Goal: Information Seeking & Learning: Compare options

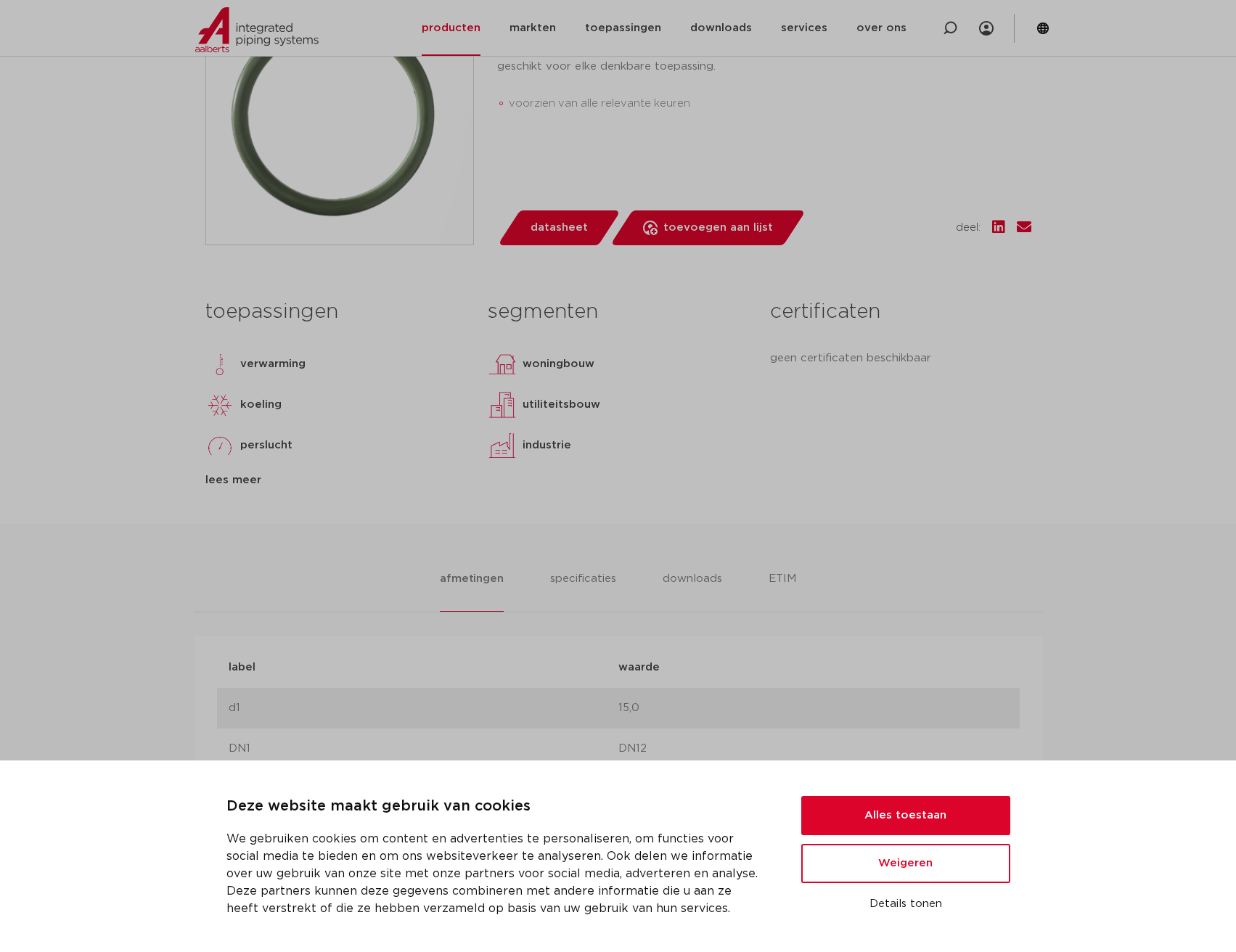
scroll to position [435, 0]
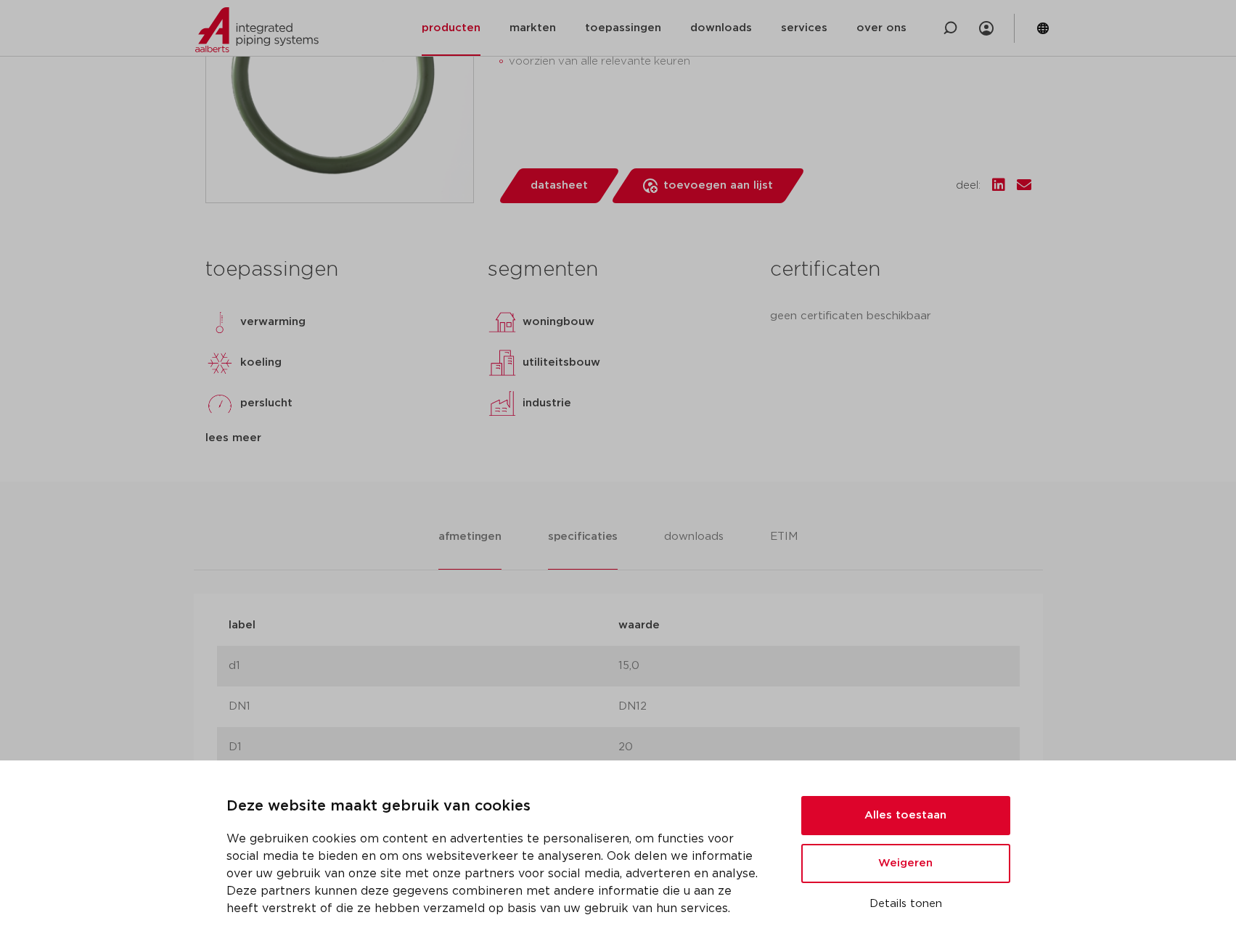
click at [581, 542] on li "specificaties" at bounding box center [582, 548] width 70 height 41
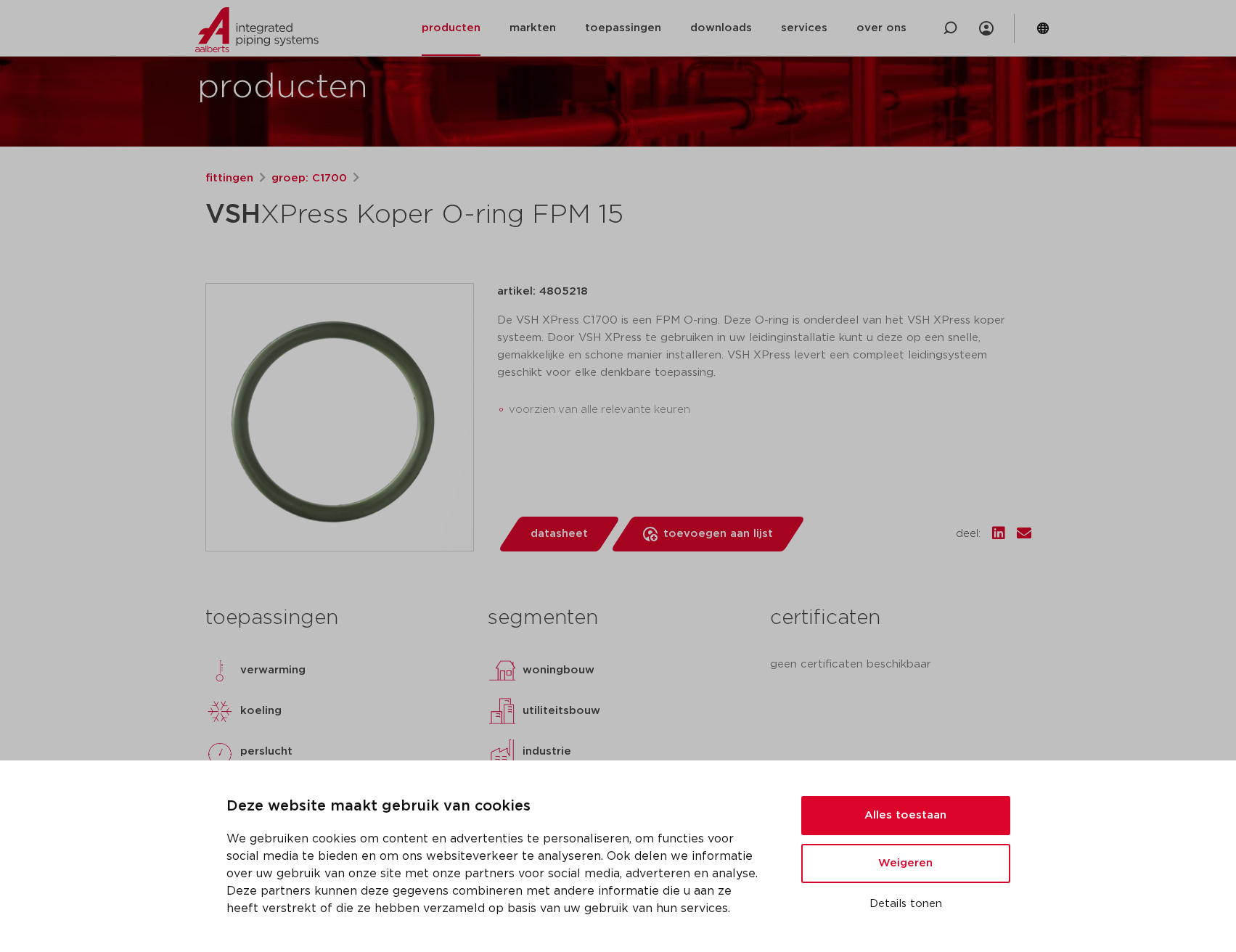
scroll to position [0, 0]
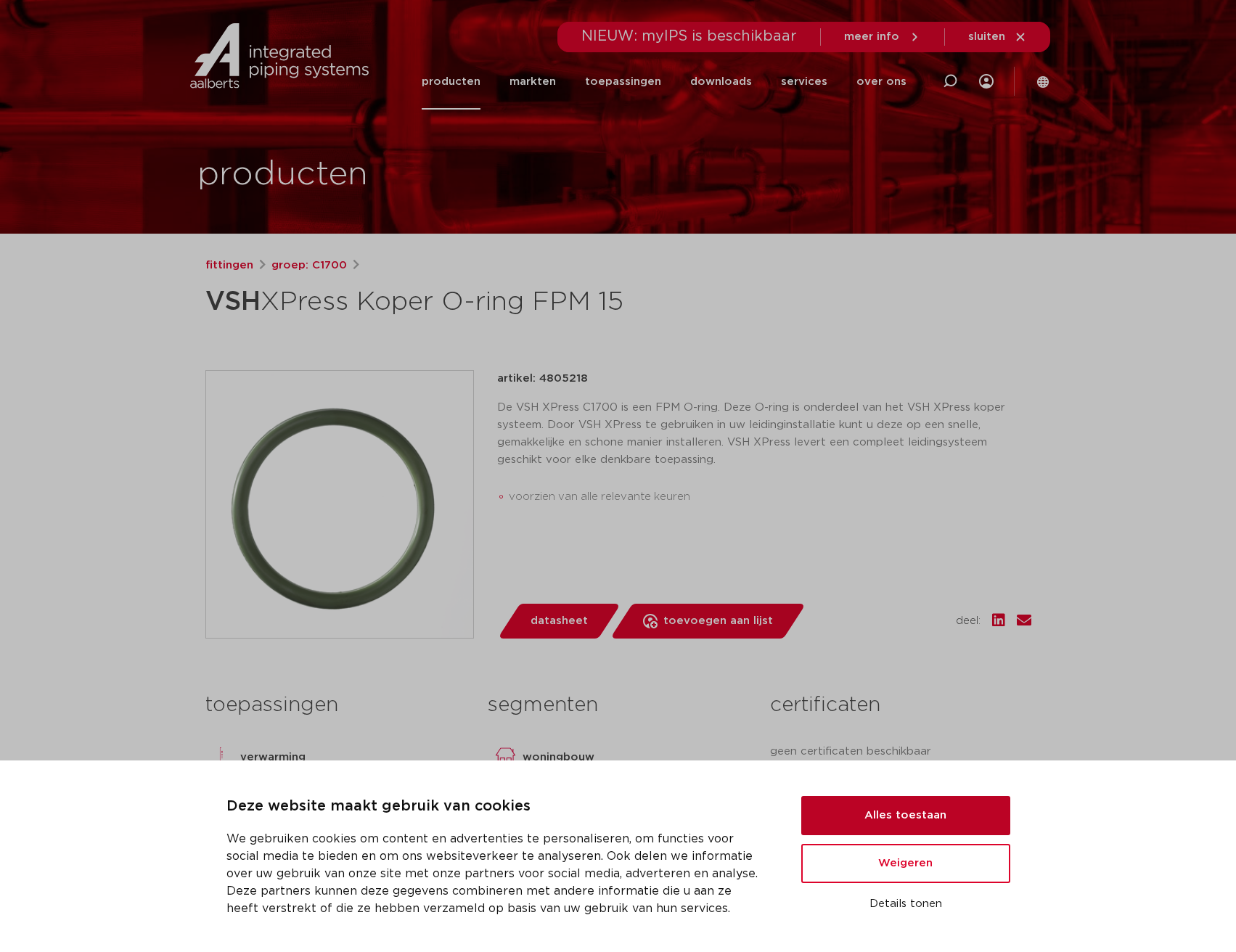
click at [895, 821] on button "Alles toestaan" at bounding box center [905, 815] width 209 height 39
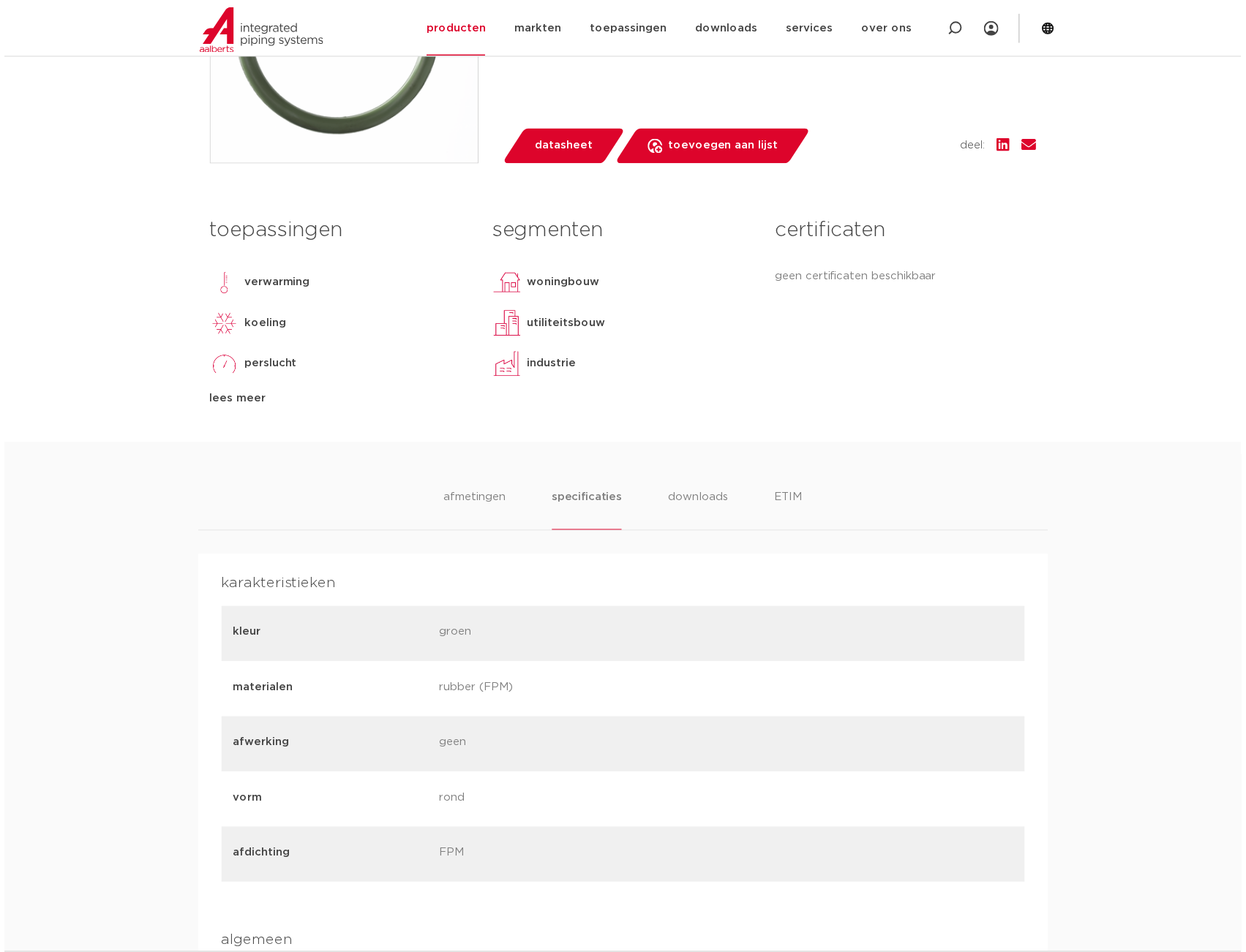
scroll to position [512, 0]
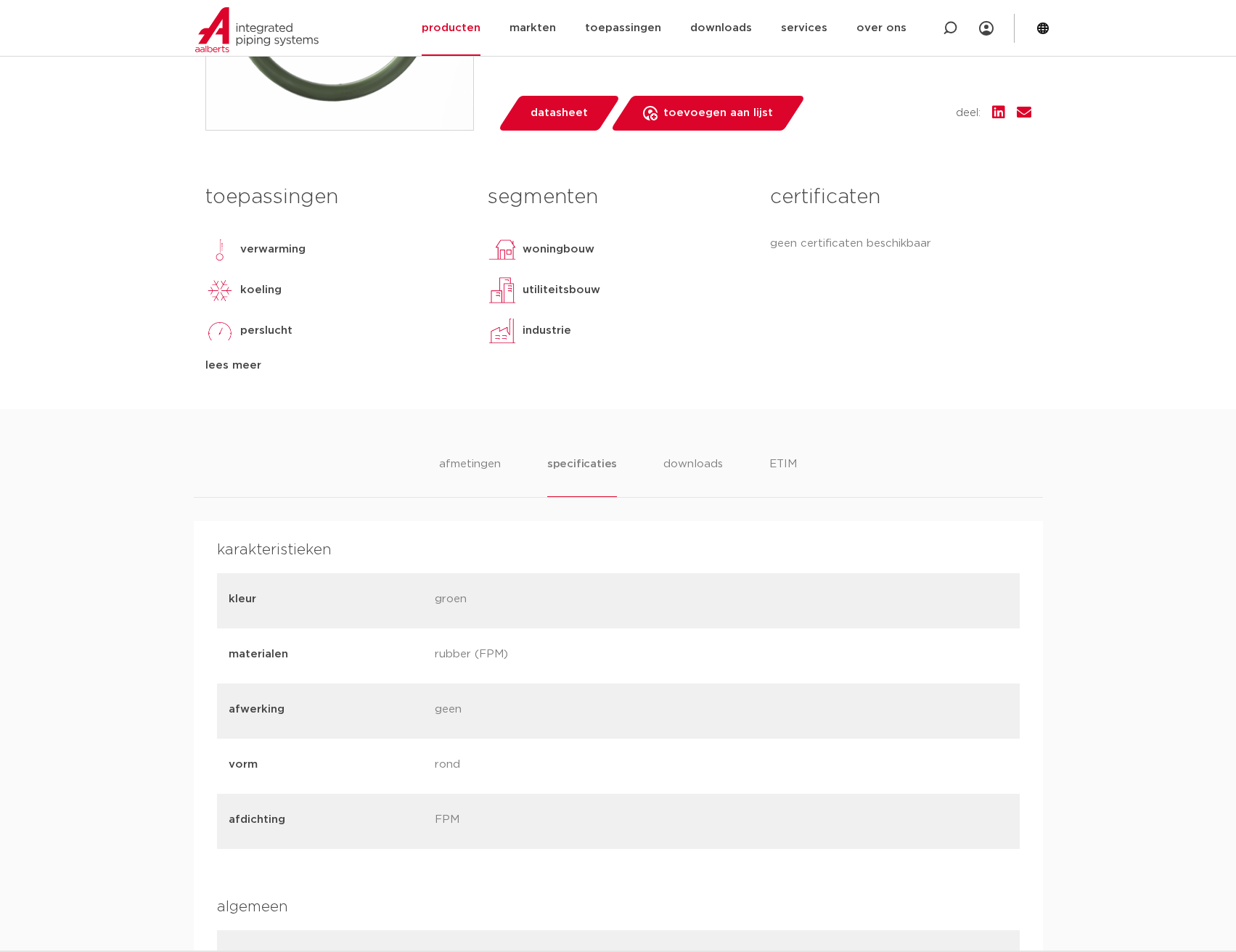
drag, startPoint x: 524, startPoint y: 657, endPoint x: 434, endPoint y: 662, distance: 90.1
click at [434, 662] on div "materialen rubber (FPM)" at bounding box center [618, 656] width 802 height 55
copy p "rubber (FPM)"
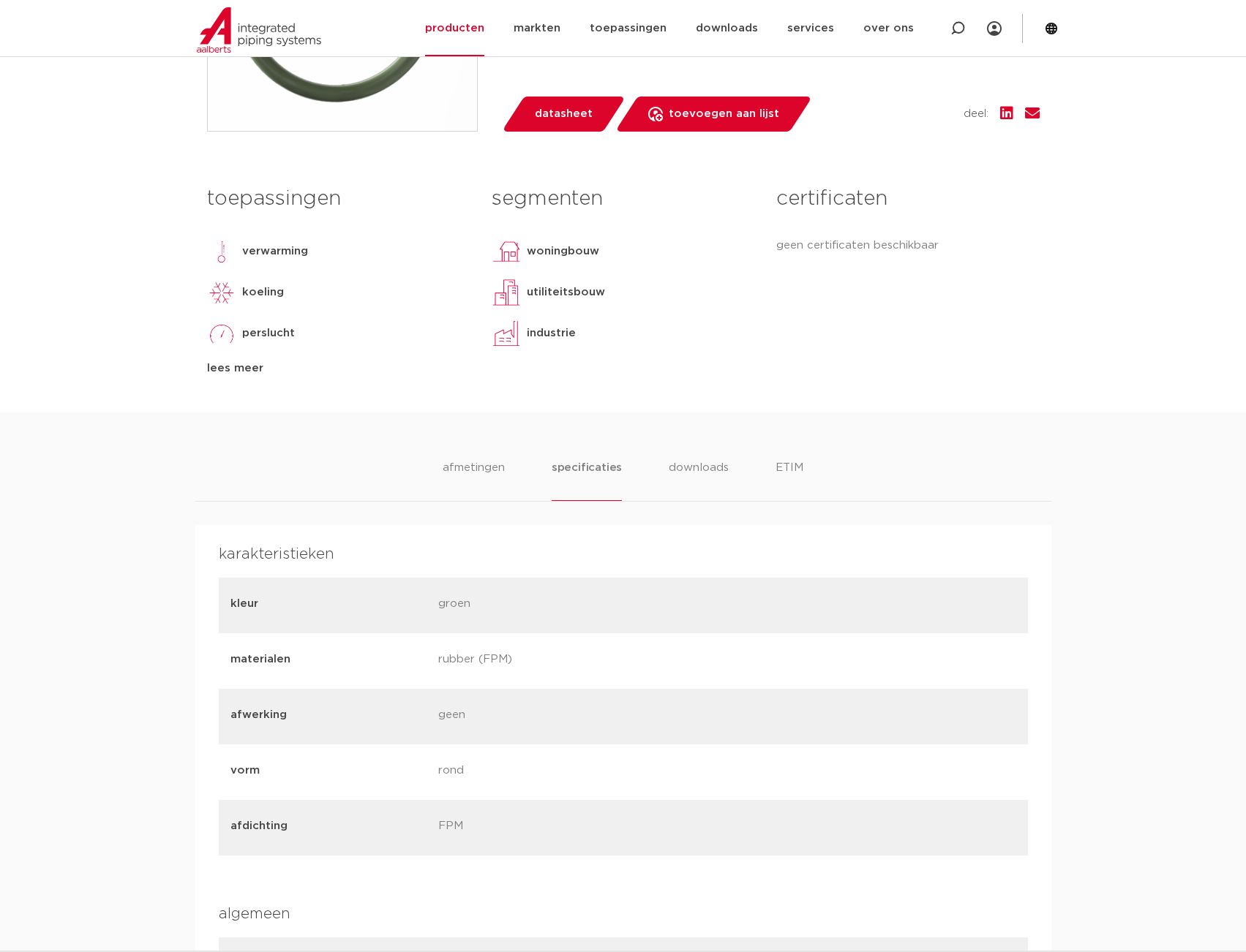
scroll to position [0, 0]
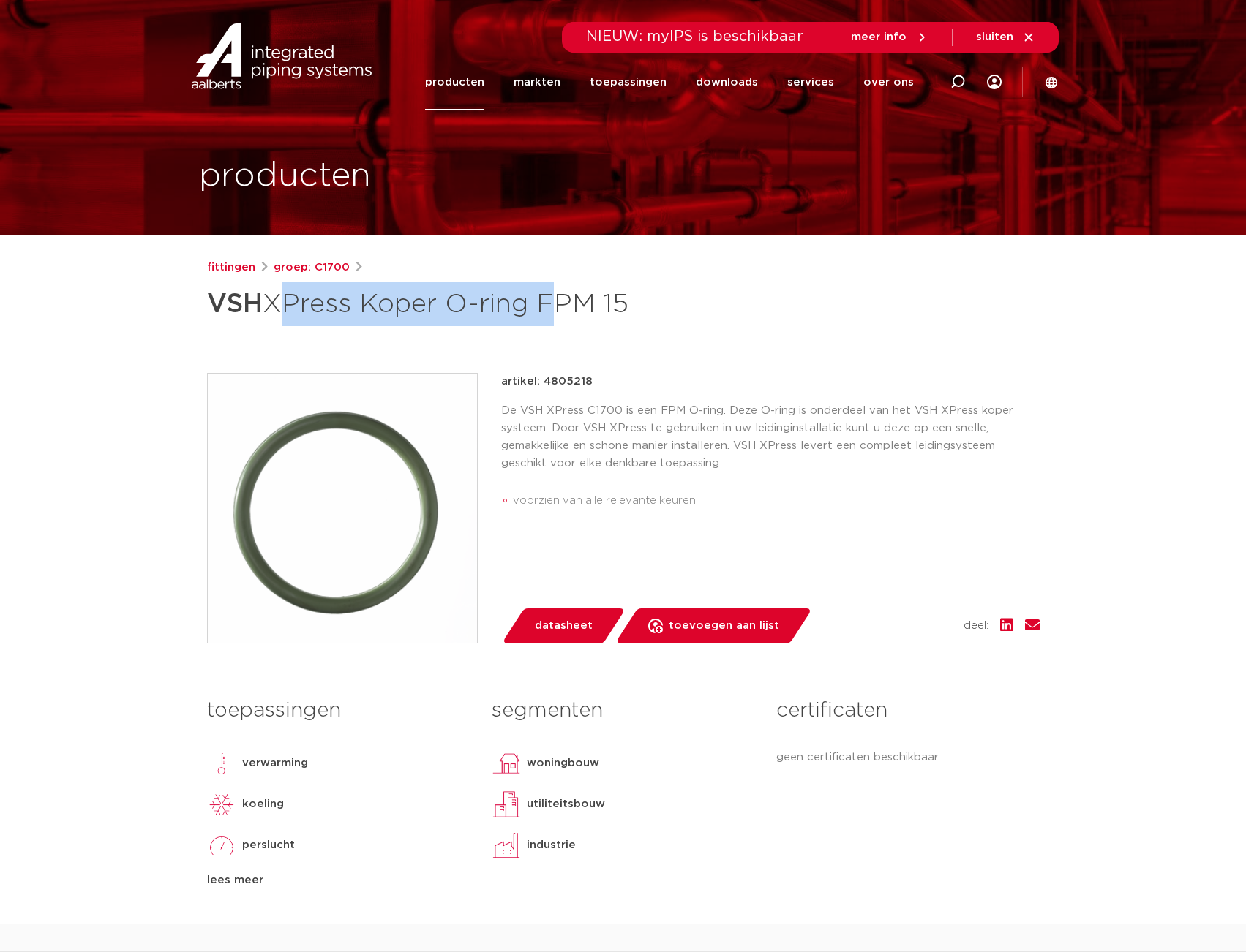
drag, startPoint x: 541, startPoint y: 302, endPoint x: 278, endPoint y: 303, distance: 263.0
click at [278, 303] on h1 "VSH XPress Koper O-ring FPM 15" at bounding box center [482, 304] width 550 height 44
copy h1 "XPress Koper O-ring"
click at [545, 302] on h1 "VSH XPress Koper O-ring FPM 15" at bounding box center [482, 304] width 550 height 44
drag, startPoint x: 545, startPoint y: 302, endPoint x: 250, endPoint y: 314, distance: 295.2
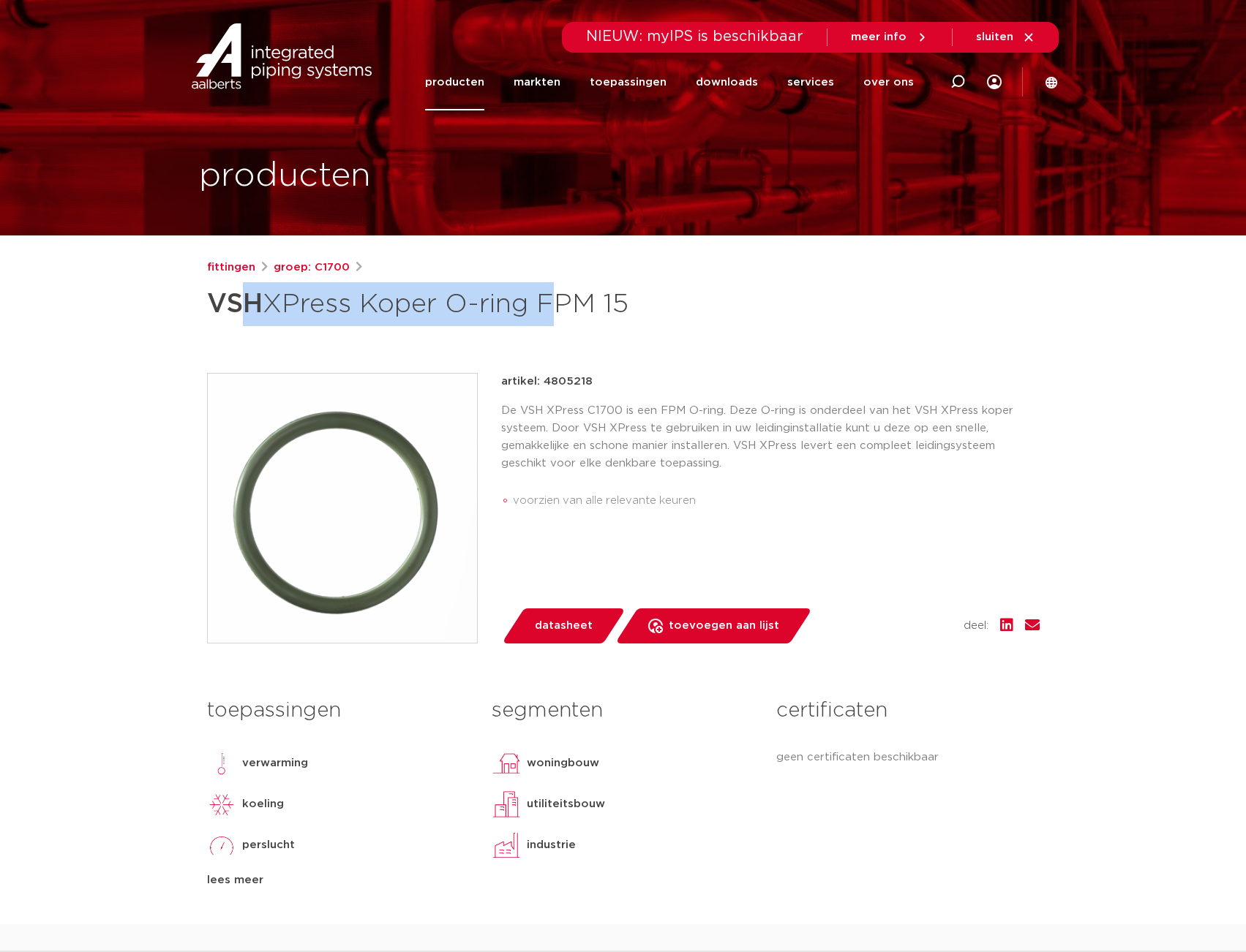
click at [250, 314] on h1 "VSH XPress Koper O-ring FPM 15" at bounding box center [482, 304] width 550 height 44
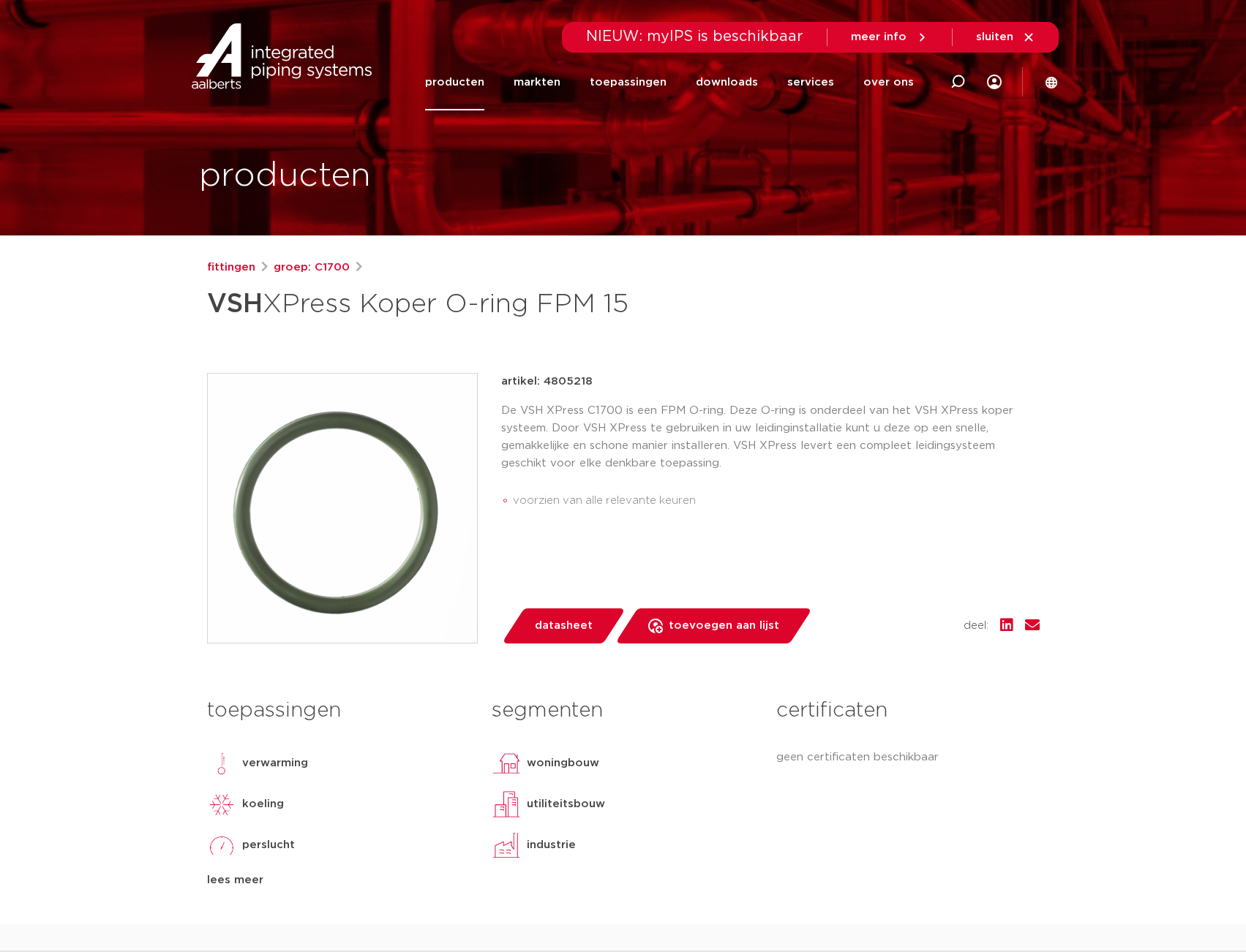
click at [539, 270] on div "fittingen groep: C1700" at bounding box center [623, 268] width 833 height 18
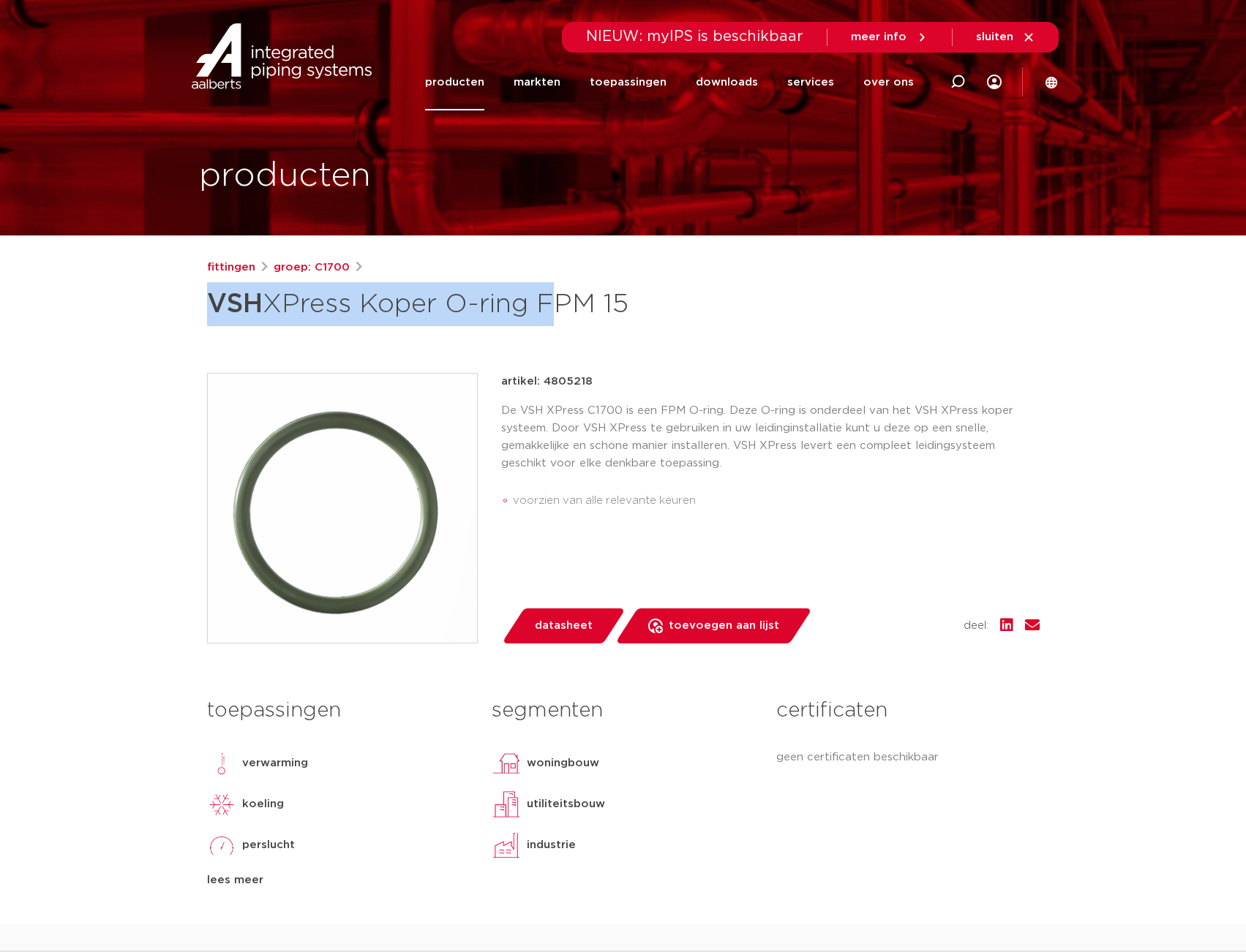
drag, startPoint x: 542, startPoint y: 302, endPoint x: 63, endPoint y: 310, distance: 479.1
copy h1 "VSH XPress Koper O-ring"
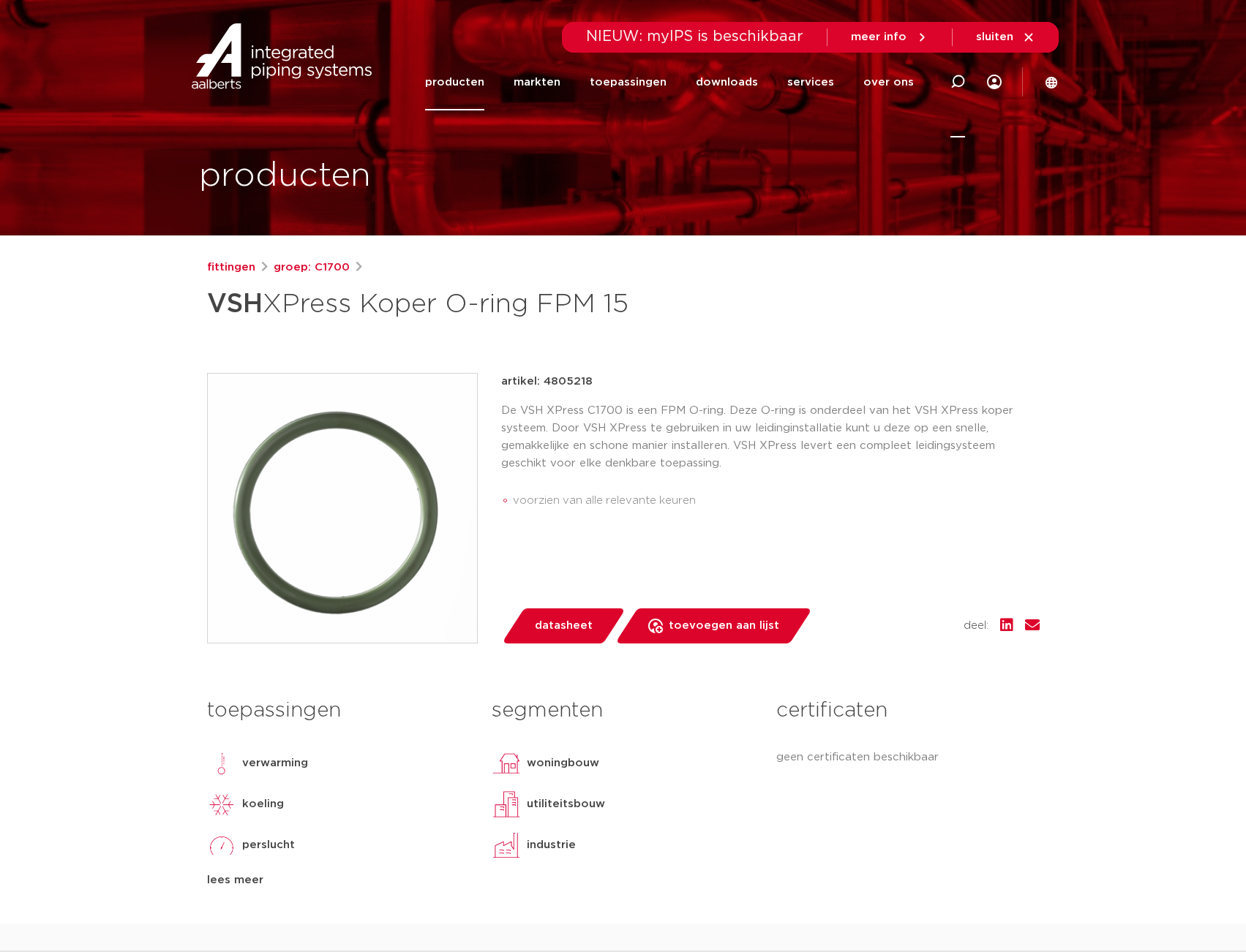
click at [957, 78] on icon at bounding box center [957, 82] width 15 height 15
paste input "VSH XPress Koper O-ring"
type input "VSH XPress Koper O-ring"
click button "Zoeken" at bounding box center [0, 0] width 0 height 0
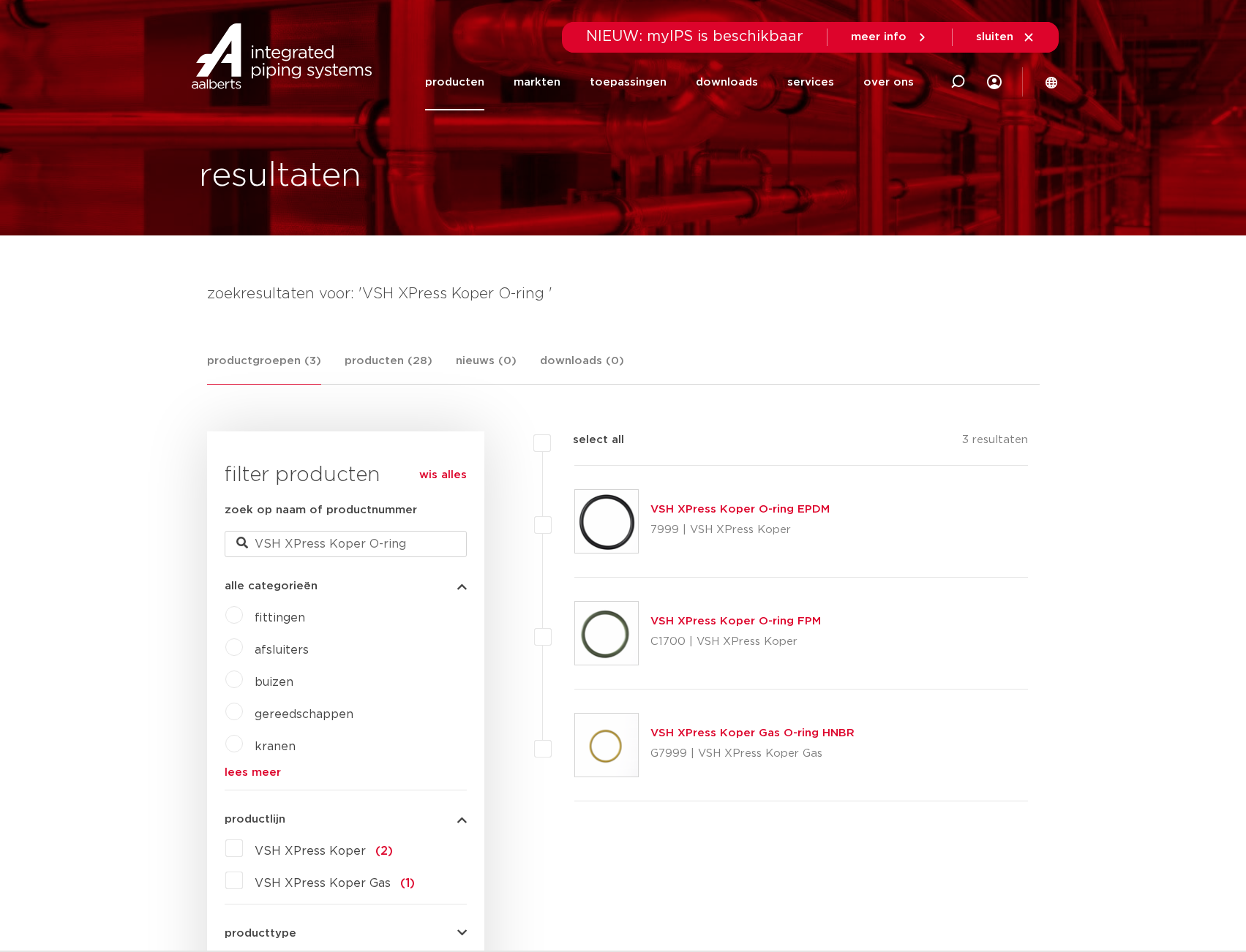
drag, startPoint x: 705, startPoint y: 602, endPoint x: 706, endPoint y: 616, distance: 14.0
click at [705, 613] on ul "VSH XPress Koper O-ring EPDM 7999 | VSH XPress Koper" at bounding box center [785, 633] width 486 height 336
click at [706, 628] on div "VSH XPress Koper O-ring FPM C1700 | VSH XPress Koper" at bounding box center [735, 633] width 170 height 41
click at [714, 510] on link "VSH XPress Koper O-ring EPDM" at bounding box center [740, 509] width 179 height 11
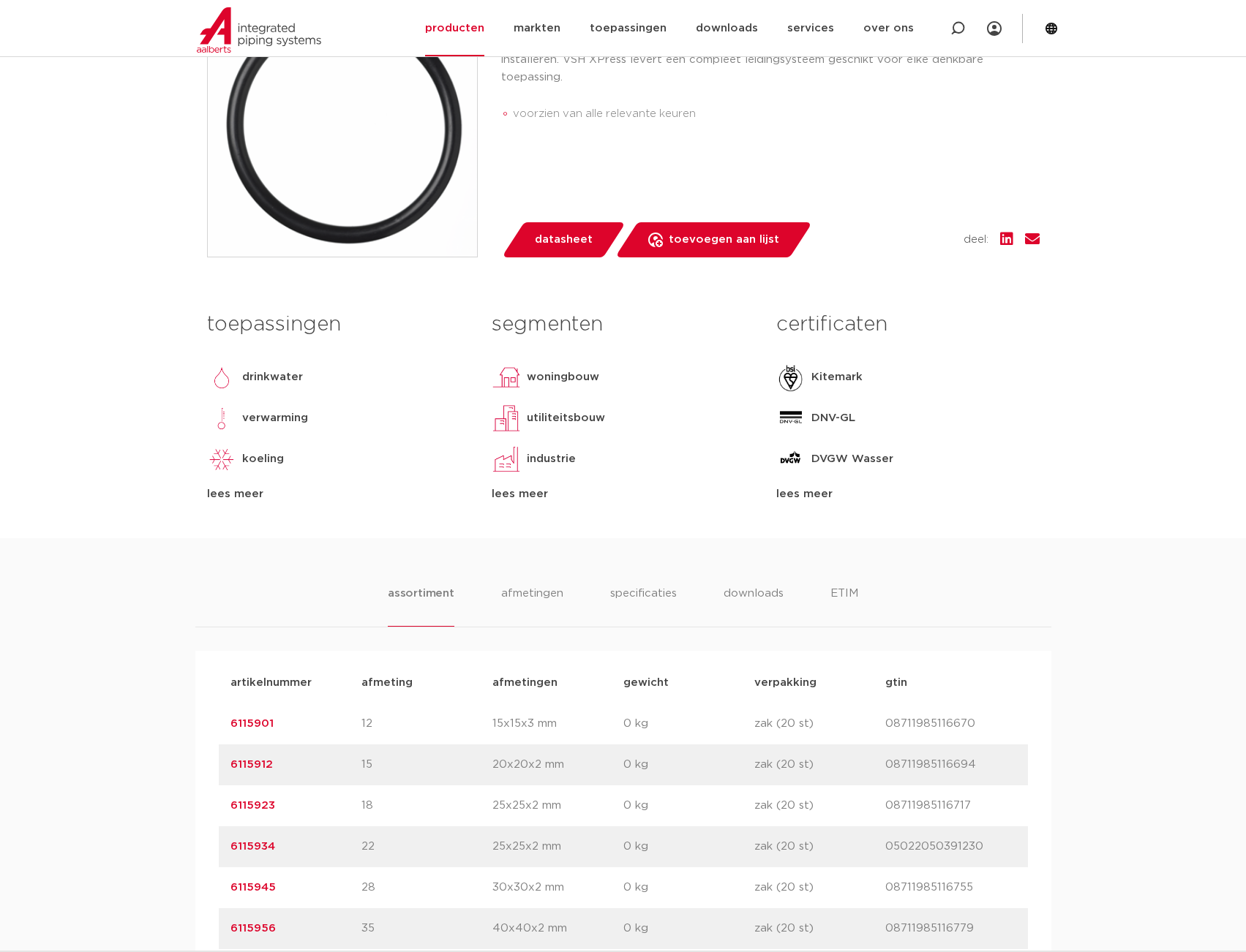
scroll to position [439, 0]
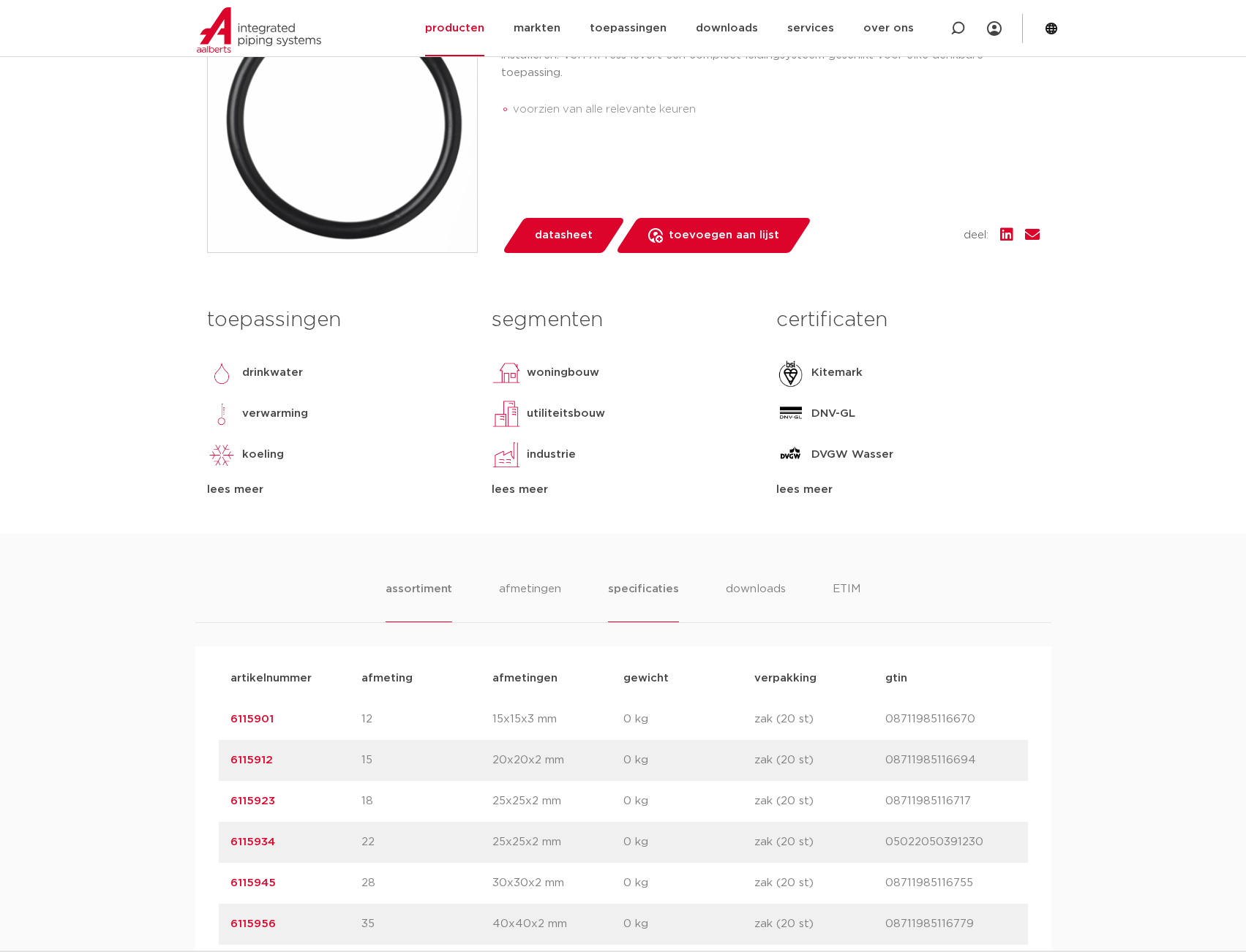
click at [628, 588] on li "specificaties" at bounding box center [643, 601] width 70 height 42
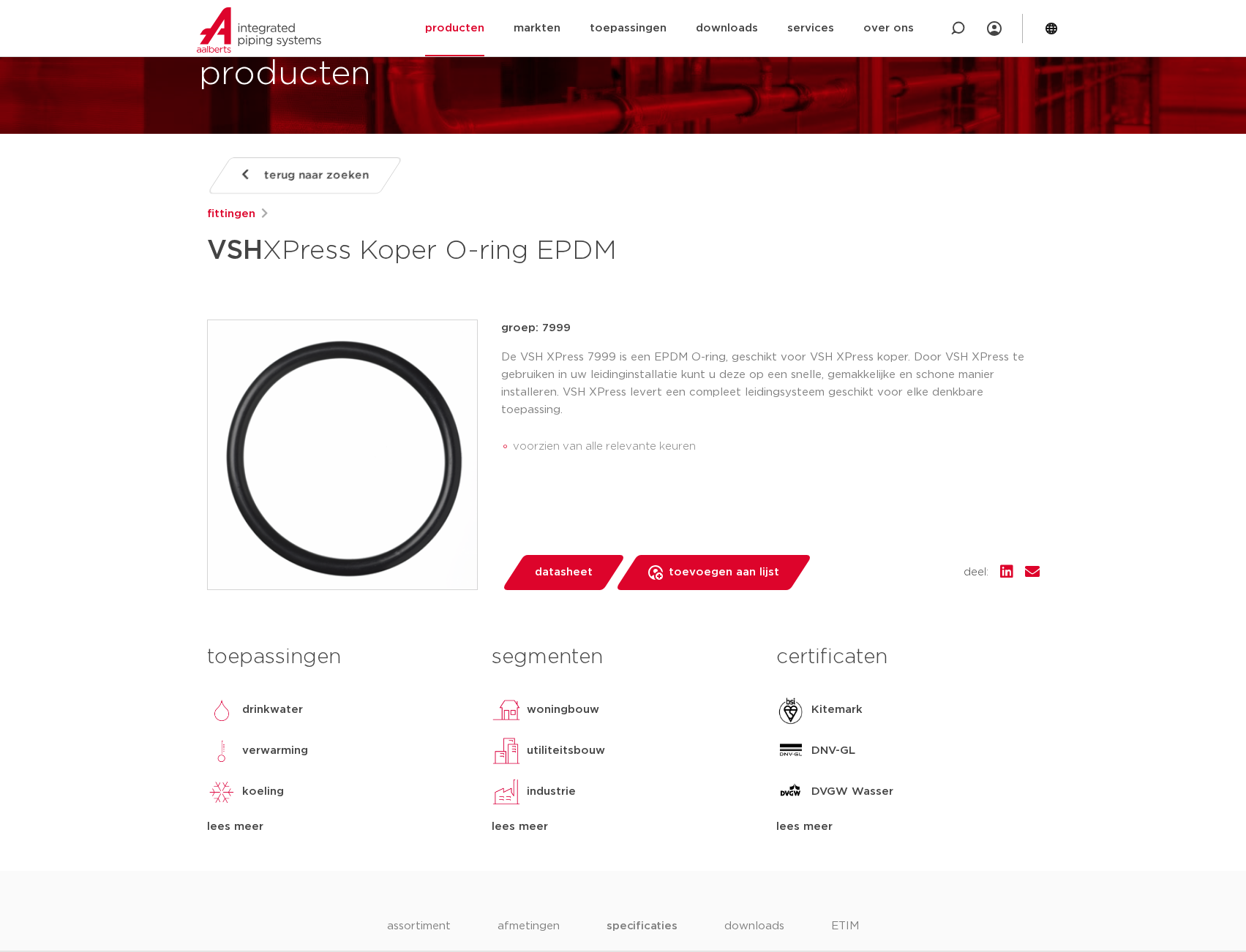
scroll to position [0, 0]
